Goal: Task Accomplishment & Management: Manage account settings

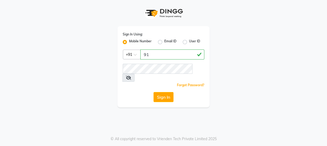
type input "9"
type input "7"
click at [179, 54] on input "7506797294" at bounding box center [172, 54] width 64 height 10
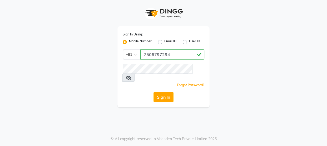
click at [179, 54] on input "7506797294" at bounding box center [172, 54] width 64 height 10
type input "7506797294"
click at [165, 92] on button "Sign In" at bounding box center [164, 97] width 20 height 10
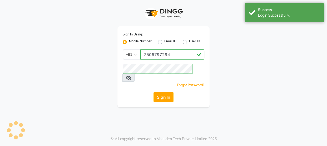
select select "service"
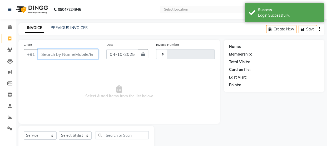
type input "1241"
select select "6352"
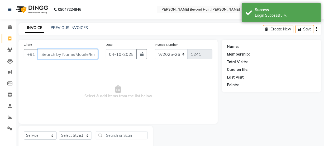
click at [79, 55] on input "Client" at bounding box center [68, 54] width 60 height 10
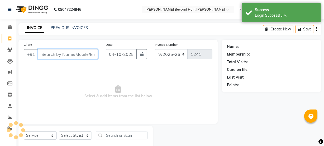
select select "en"
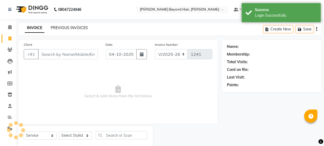
click at [78, 27] on link "PREVIOUS INVOICES" at bounding box center [69, 27] width 37 height 5
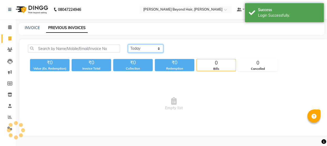
drag, startPoint x: 154, startPoint y: 49, endPoint x: 154, endPoint y: 52, distance: 3.2
click at [154, 49] on select "[DATE] [DATE] Custom Range" at bounding box center [145, 48] width 35 height 8
select select "range"
click at [128, 44] on select "[DATE] [DATE] Custom Range" at bounding box center [145, 48] width 35 height 8
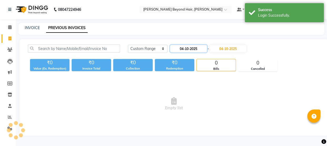
click at [193, 47] on input "04-10-2025" at bounding box center [188, 48] width 37 height 7
select select "10"
select select "2025"
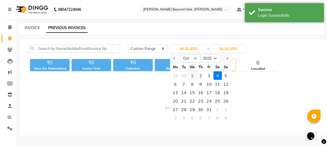
click at [191, 77] on div "1" at bounding box center [192, 75] width 8 height 8
type input "01-10-2025"
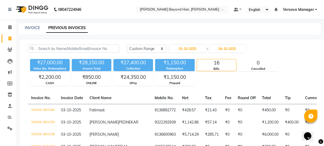
click at [177, 28] on div "INVOICE PREVIOUS INVOICES" at bounding box center [166, 28] width 296 height 6
click at [32, 28] on link "INVOICE" at bounding box center [32, 27] width 15 height 5
select select "service"
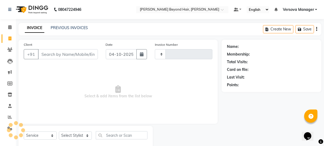
type input "1241"
select select "6352"
select select "48071"
click at [67, 27] on link "PREVIOUS INVOICES" at bounding box center [69, 27] width 37 height 5
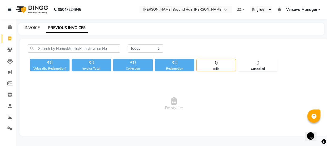
click at [34, 27] on link "INVOICE" at bounding box center [32, 27] width 15 height 5
select select "service"
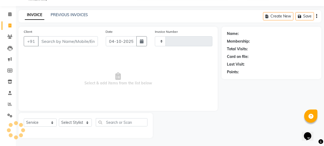
scroll to position [4, 0]
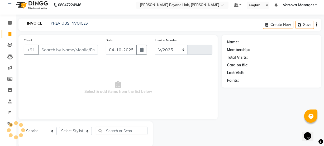
select select "6352"
type input "1241"
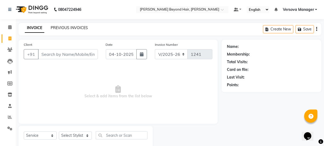
click at [68, 27] on link "PREVIOUS INVOICES" at bounding box center [69, 27] width 37 height 5
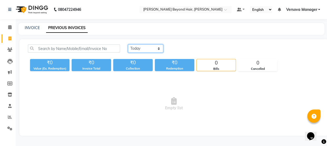
drag, startPoint x: 142, startPoint y: 49, endPoint x: 141, endPoint y: 52, distance: 3.2
click at [142, 49] on select "[DATE] [DATE] Custom Range" at bounding box center [145, 48] width 35 height 8
select select "range"
click at [128, 44] on select "[DATE] [DATE] Custom Range" at bounding box center [145, 48] width 35 height 8
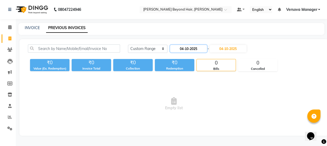
click at [181, 46] on input "04-10-2025" at bounding box center [188, 48] width 37 height 7
select select "10"
select select "2025"
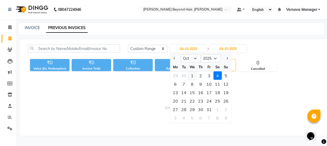
click at [193, 75] on div "1" at bounding box center [192, 75] width 8 height 8
type input "01-10-2025"
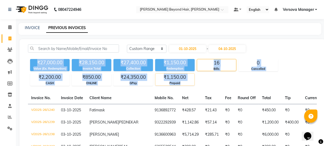
drag, startPoint x: 35, startPoint y: 63, endPoint x: 192, endPoint y: 83, distance: 158.3
click at [192, 83] on div "₹27,000.00 Value (Ex. Redemption) ₹28,150.00 Invoice Total ₹27,400.00 Collectio…" at bounding box center [172, 71] width 289 height 29
copy div "₹27,000.00 Value (Ex. Redemption) ₹28,150.00 Invoice Total ₹27,400.00 Collectio…"
click at [219, 81] on div "₹27,000.00 Value (Ex. Redemption) ₹28,150.00 Invoice Total ₹27,400.00 Collectio…" at bounding box center [172, 71] width 289 height 29
drag, startPoint x: 186, startPoint y: 82, endPoint x: 34, endPoint y: 61, distance: 153.5
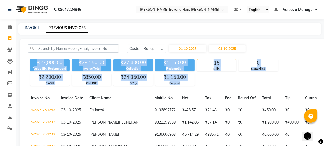
click at [34, 61] on div "₹27,000.00 Value (Ex. Redemption) ₹28,150.00 Invoice Total ₹27,400.00 Collectio…" at bounding box center [172, 71] width 289 height 29
copy div "₹27,000.00 Value (Ex. Redemption) ₹28,150.00 Invoice Total ₹27,400.00 Collectio…"
click at [128, 63] on div "₹27,400.00" at bounding box center [133, 62] width 40 height 7
drag, startPoint x: 33, startPoint y: 62, endPoint x: 184, endPoint y: 84, distance: 152.5
click at [184, 84] on div "₹27,000.00 Value (Ex. Redemption) ₹28,150.00 Invoice Total ₹27,400.00 Collectio…" at bounding box center [172, 71] width 289 height 29
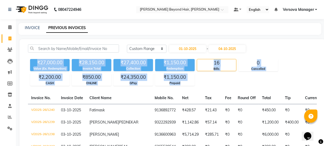
copy div "₹27,000.00 Value (Ex. Redemption) ₹28,150.00 Invoice Total ₹27,400.00 Collectio…"
click at [211, 81] on div "₹27,000.00 Value (Ex. Redemption) ₹28,150.00 Invoice Total ₹27,400.00 Collectio…" at bounding box center [172, 71] width 289 height 29
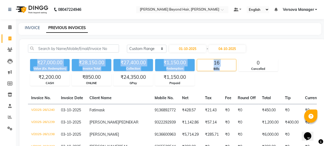
drag, startPoint x: 31, startPoint y: 60, endPoint x: 232, endPoint y: 82, distance: 202.0
click at [232, 82] on div "₹27,000.00 Value (Ex. Redemption) ₹28,150.00 Invoice Total ₹27,400.00 Collectio…" at bounding box center [172, 71] width 289 height 29
click at [50, 65] on div "₹27,000.00" at bounding box center [50, 62] width 40 height 7
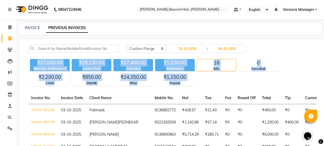
drag, startPoint x: 35, startPoint y: 61, endPoint x: 195, endPoint y: 86, distance: 162.1
copy div "₹27,000.00 Value (Ex. Redemption) ₹28,150.00 Invoice Total ₹27,400.00 Collectio…"
click at [212, 79] on div "₹27,000.00 Value (Ex. Redemption) ₹28,150.00 Invoice Total ₹27,400.00 Collectio…" at bounding box center [172, 71] width 289 height 29
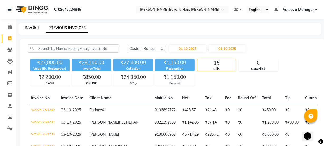
click at [28, 28] on link "INVOICE" at bounding box center [32, 27] width 15 height 5
select select "service"
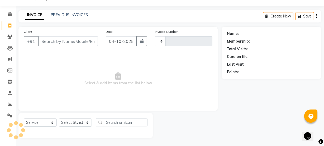
type input "1241"
select select "6352"
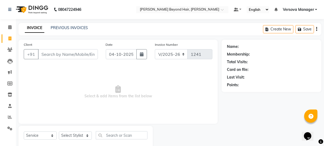
select select "48071"
click at [69, 25] on link "PREVIOUS INVOICES" at bounding box center [69, 27] width 37 height 5
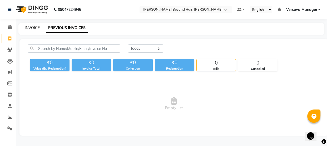
click at [31, 25] on link "INVOICE" at bounding box center [32, 27] width 15 height 5
select select "service"
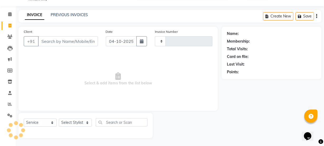
type input "1241"
select select "6352"
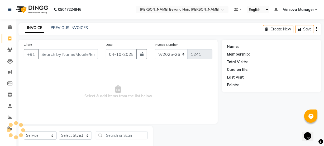
select select "48071"
click at [69, 25] on div "PREVIOUS INVOICES" at bounding box center [69, 28] width 37 height 6
click at [69, 26] on link "PREVIOUS INVOICES" at bounding box center [69, 27] width 37 height 5
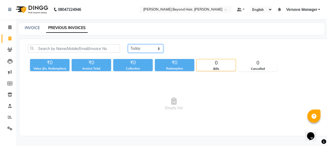
click at [133, 47] on select "[DATE] [DATE] Custom Range" at bounding box center [145, 48] width 35 height 8
select select "range"
click at [128, 44] on select "[DATE] [DATE] Custom Range" at bounding box center [145, 48] width 35 height 8
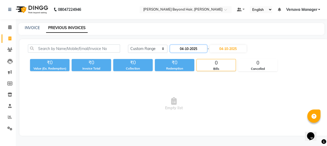
click at [186, 48] on input "04-10-2025" at bounding box center [188, 48] width 37 height 7
select select "10"
select select "2025"
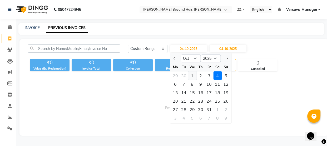
click at [190, 73] on div "1" at bounding box center [192, 75] width 8 height 8
type input "01-10-2025"
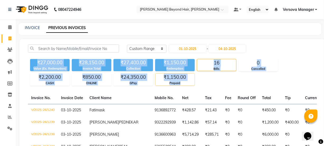
drag, startPoint x: 36, startPoint y: 61, endPoint x: 189, endPoint y: 83, distance: 154.6
click at [189, 83] on div "₹27,000.00 Value (Ex. Redemption) ₹28,150.00 Invoice Total ₹27,400.00 Collectio…" at bounding box center [172, 71] width 289 height 29
copy div "₹27,000.00 Value (Ex. Redemption) ₹28,150.00 Invoice Total ₹27,400.00 Collectio…"
click at [206, 78] on div "₹27,000.00 Value (Ex. Redemption) ₹28,150.00 Invoice Total ₹27,400.00 Collectio…" at bounding box center [172, 71] width 289 height 29
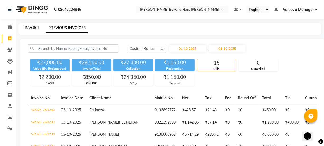
click at [31, 29] on link "INVOICE" at bounding box center [32, 27] width 15 height 5
select select "service"
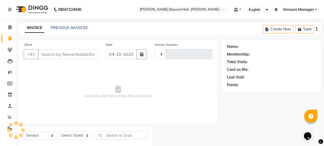
scroll to position [13, 0]
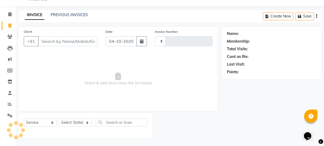
type input "1241"
select select "6352"
select select "48071"
click at [69, 13] on link "PREVIOUS INVOICES" at bounding box center [69, 14] width 37 height 5
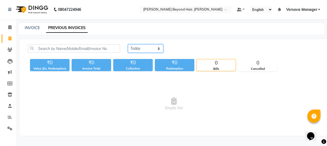
click at [139, 47] on select "[DATE] [DATE] Custom Range" at bounding box center [145, 48] width 35 height 8
select select "range"
click at [128, 44] on select "[DATE] [DATE] Custom Range" at bounding box center [145, 48] width 35 height 8
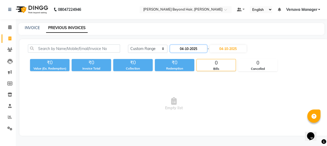
click at [185, 48] on input "04-10-2025" at bounding box center [188, 48] width 37 height 7
select select "10"
select select "2025"
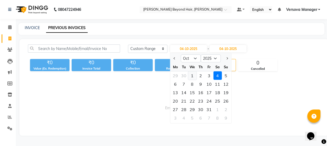
click at [191, 74] on div "1" at bounding box center [192, 75] width 8 height 8
type input "01-10-2025"
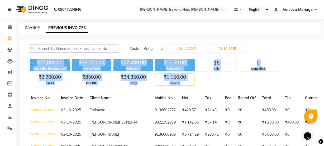
drag, startPoint x: 33, startPoint y: 62, endPoint x: 190, endPoint y: 84, distance: 158.1
click at [190, 84] on div "₹27,000.00 Value (Ex. Redemption) ₹28,150.00 Invoice Total ₹27,400.00 Collectio…" at bounding box center [172, 71] width 289 height 29
copy div "₹27,000.00 Value (Ex. Redemption) ₹28,150.00 Invoice Total ₹27,400.00 Collectio…"
click at [215, 83] on div "₹27,000.00 Value (Ex. Redemption) ₹28,150.00 Invoice Total ₹27,400.00 Collectio…" at bounding box center [172, 71] width 289 height 29
drag, startPoint x: 35, startPoint y: 63, endPoint x: 187, endPoint y: 86, distance: 153.6
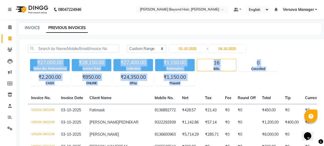
copy div "₹27,000.00 Value (Ex. Redemption) ₹28,150.00 Invoice Total ₹27,400.00 Collectio…"
click at [44, 64] on div "₹27,000.00" at bounding box center [50, 62] width 40 height 7
drag, startPoint x: 34, startPoint y: 60, endPoint x: 201, endPoint y: 81, distance: 168.4
click at [201, 81] on div "₹27,000.00 Value (Ex. Redemption) ₹28,150.00 Invoice Total ₹27,400.00 Collectio…" at bounding box center [172, 71] width 289 height 29
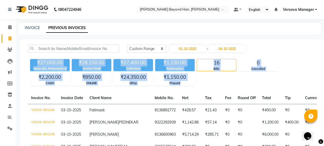
copy div "₹27,000.00 Value (Ex. Redemption) ₹28,150.00 Invoice Total ₹27,400.00 Collectio…"
click at [200, 73] on div "₹27,000.00 Value (Ex. Redemption) ₹28,150.00 Invoice Total ₹27,400.00 Collectio…" at bounding box center [172, 71] width 289 height 29
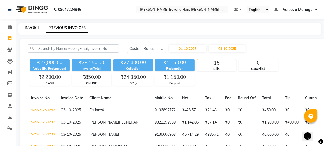
click at [38, 26] on link "INVOICE" at bounding box center [32, 27] width 15 height 5
select select "service"
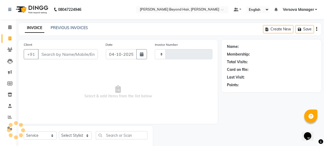
scroll to position [13, 0]
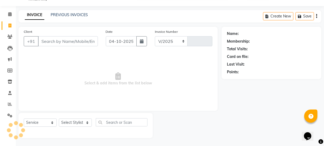
select select "6352"
type input "1241"
select select "48071"
click at [67, 14] on link "PREVIOUS INVOICES" at bounding box center [69, 14] width 37 height 5
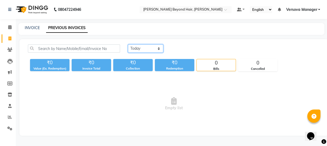
click at [152, 48] on select "[DATE] [DATE] Custom Range" at bounding box center [145, 48] width 35 height 8
select select "range"
click at [128, 44] on select "[DATE] [DATE] Custom Range" at bounding box center [145, 48] width 35 height 8
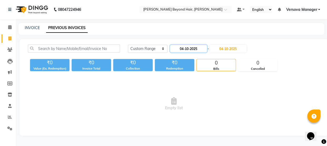
click at [183, 49] on input "04-10-2025" at bounding box center [188, 48] width 37 height 7
select select "10"
select select "2025"
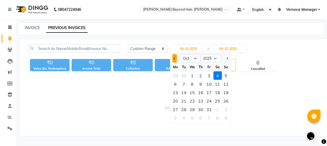
click at [176, 58] on span "Previous month" at bounding box center [175, 58] width 2 height 2
select select "9"
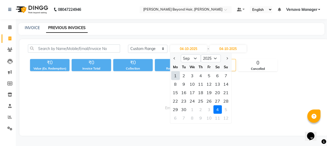
click at [174, 75] on div "1" at bounding box center [175, 75] width 8 height 8
type input "01-09-2025"
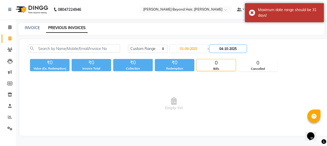
click at [232, 46] on input "04-10-2025" at bounding box center [228, 48] width 37 height 7
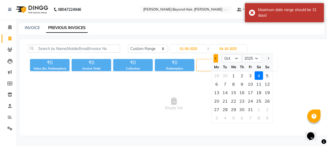
click at [215, 57] on button "Previous month" at bounding box center [216, 58] width 4 height 8
select select "9"
click at [225, 108] on div "30" at bounding box center [225, 109] width 8 height 8
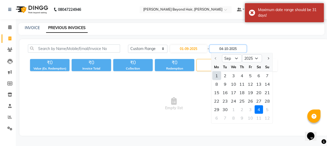
type input "30-09-2025"
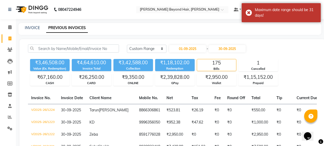
click at [200, 27] on div "INVOICE PREVIOUS INVOICES" at bounding box center [166, 28] width 296 height 6
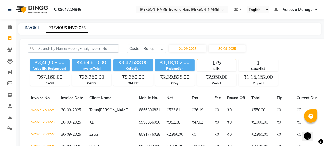
click at [46, 70] on div "Value (Ex. Redemption)" at bounding box center [50, 68] width 40 height 4
click at [46, 73] on div "₹67,160.00" at bounding box center [49, 76] width 39 height 7
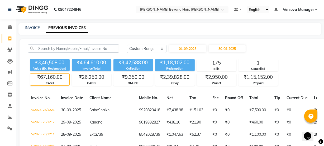
click at [46, 73] on div "₹67,160.00" at bounding box center [49, 76] width 39 height 7
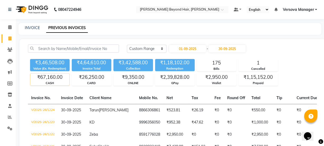
click at [51, 74] on div "₹67,160.00" at bounding box center [49, 76] width 39 height 7
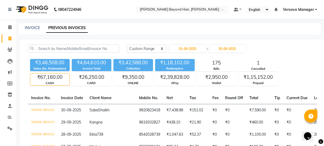
click at [51, 74] on div "₹67,160.00" at bounding box center [49, 76] width 39 height 7
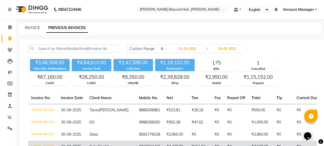
click at [66, 124] on td "30-09-2025" at bounding box center [72, 122] width 28 height 12
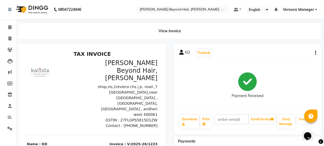
click at [301, 31] on div "View Invoice" at bounding box center [169, 31] width 303 height 16
